Goal: Information Seeking & Learning: Learn about a topic

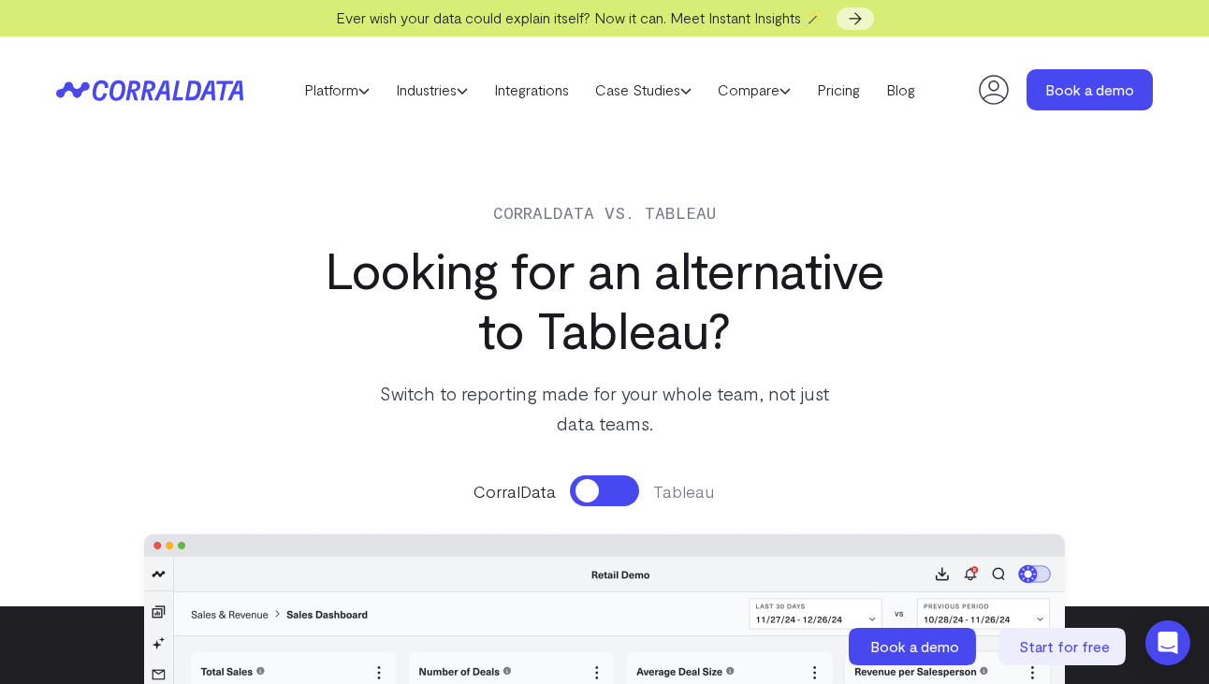
click at [190, 81] on icon at bounding box center [193, 91] width 16 height 20
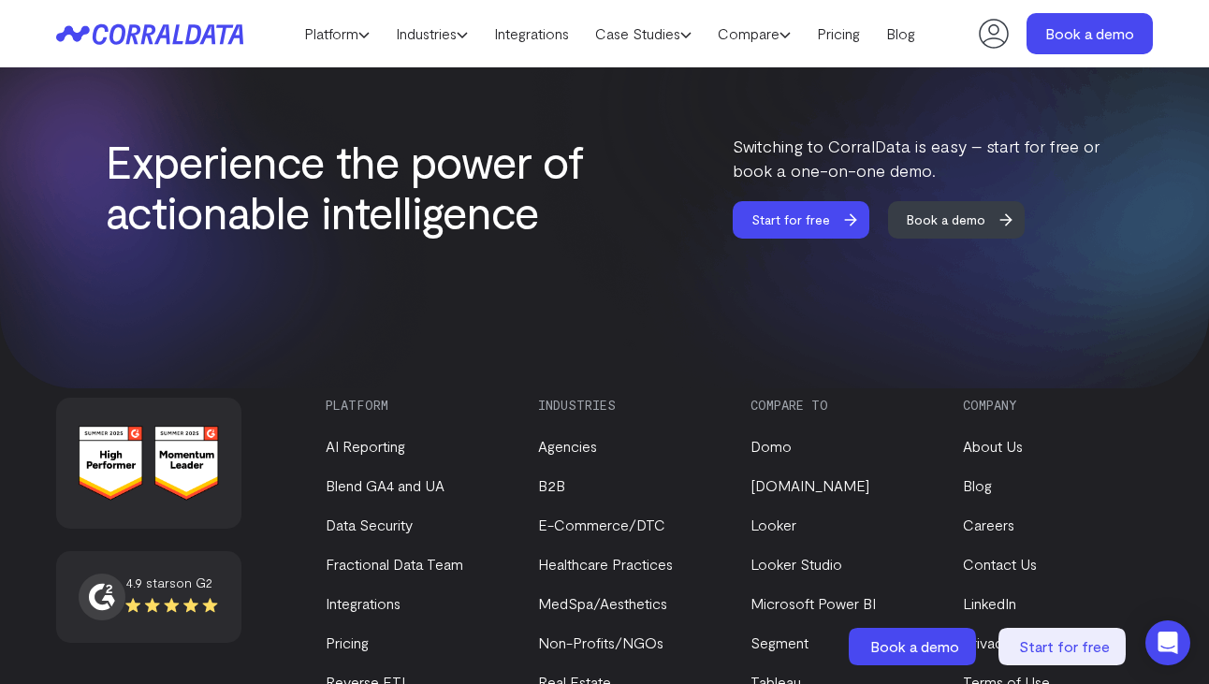
scroll to position [7531, 0]
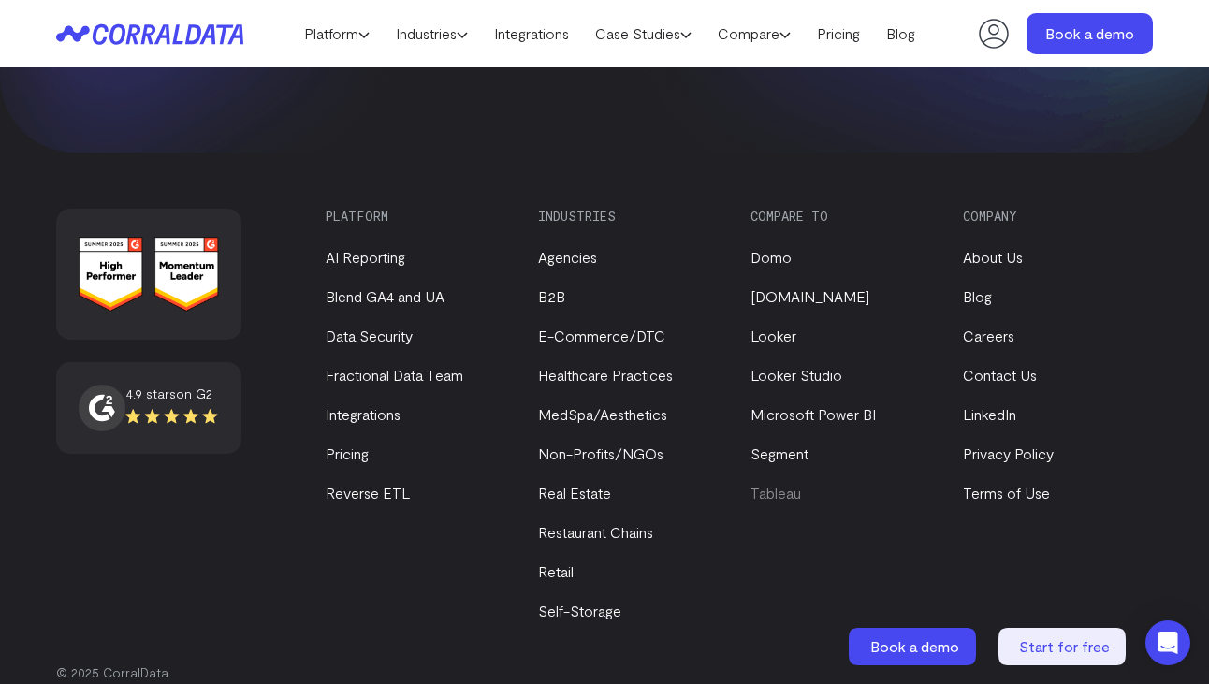
click at [779, 484] on link "Tableau" at bounding box center [776, 493] width 51 height 18
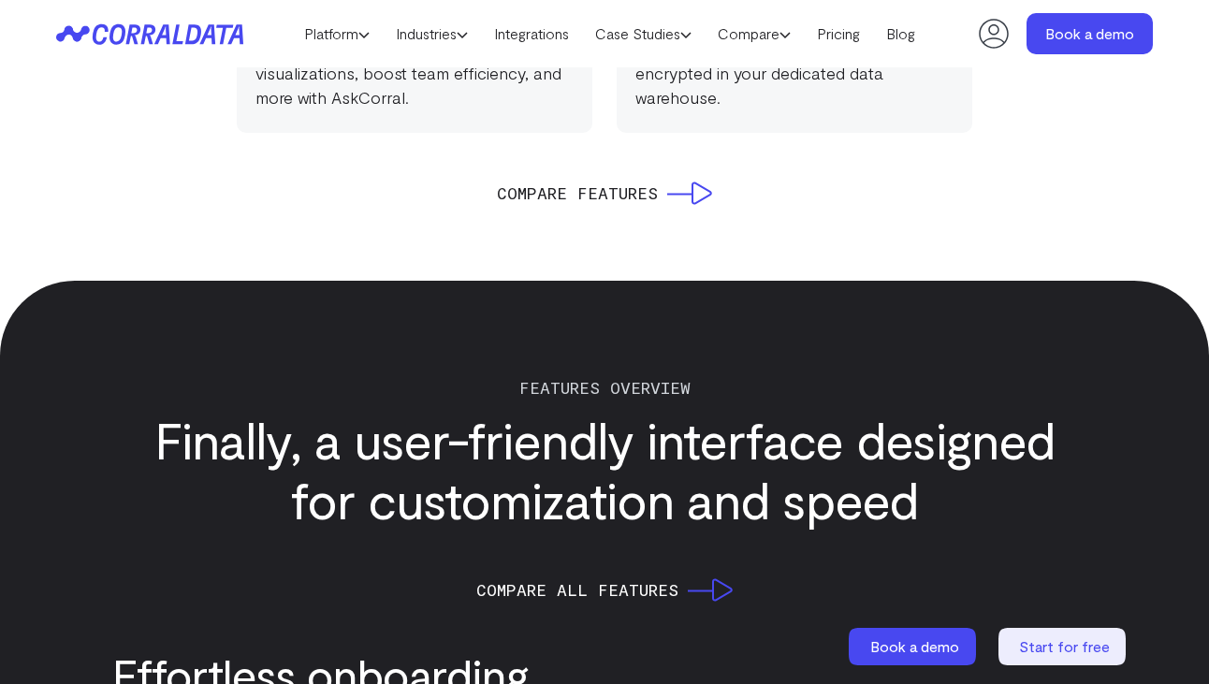
scroll to position [2276, 0]
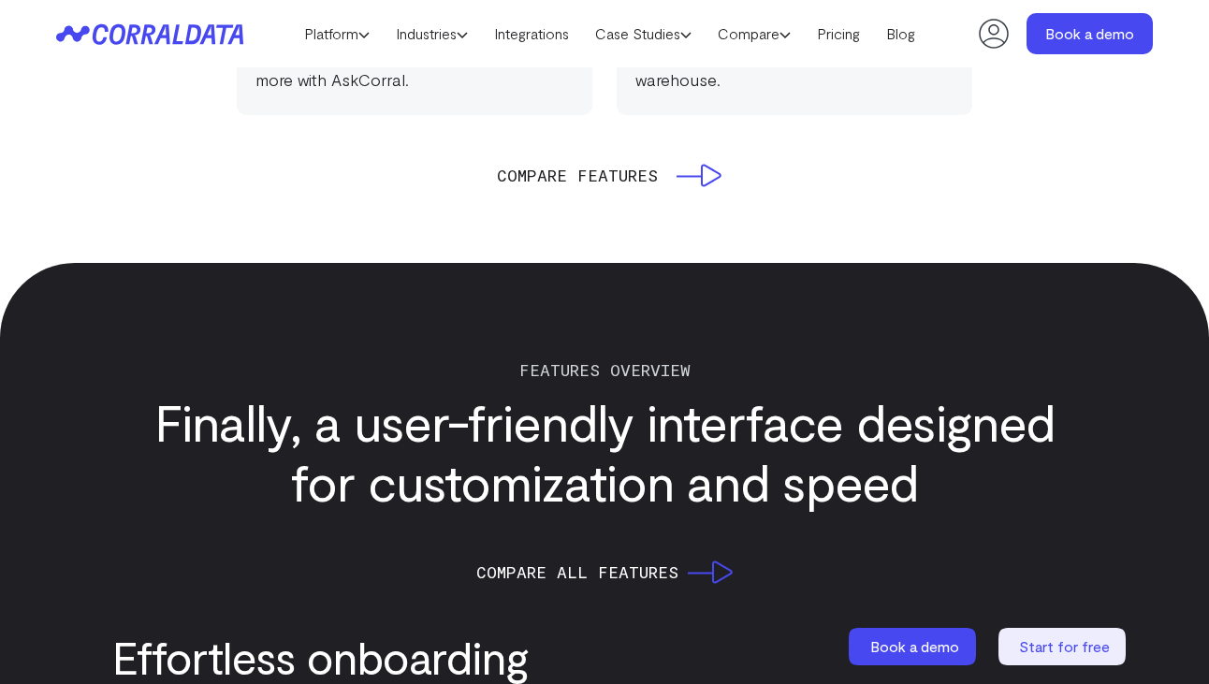
click at [651, 162] on span "Compare Features" at bounding box center [577, 175] width 161 height 26
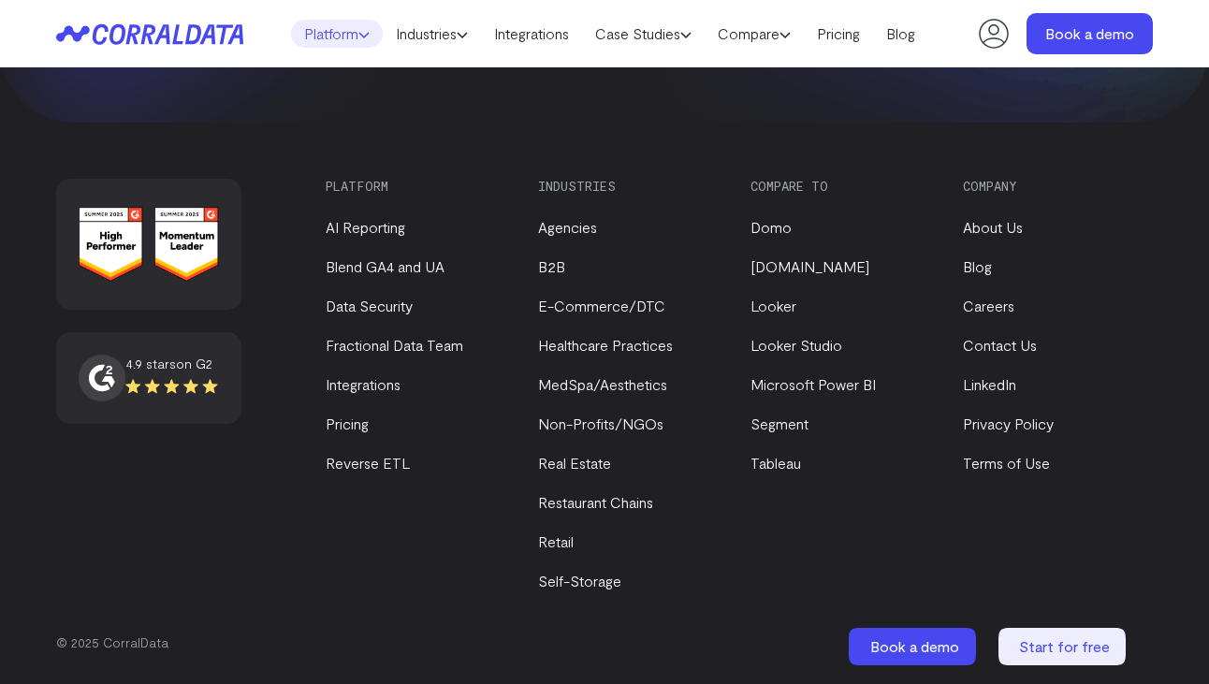
scroll to position [10799, 0]
click at [973, 231] on link "About Us" at bounding box center [993, 227] width 60 height 18
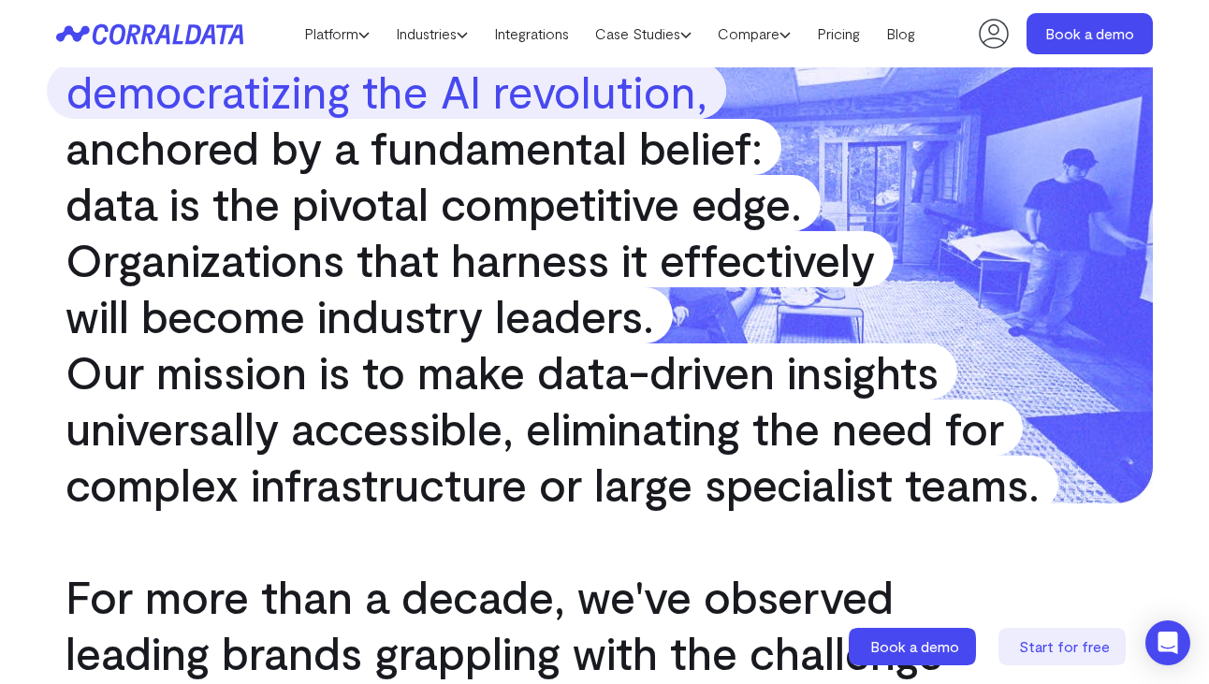
scroll to position [424, 0]
